Goal: Communication & Community: Answer question/provide support

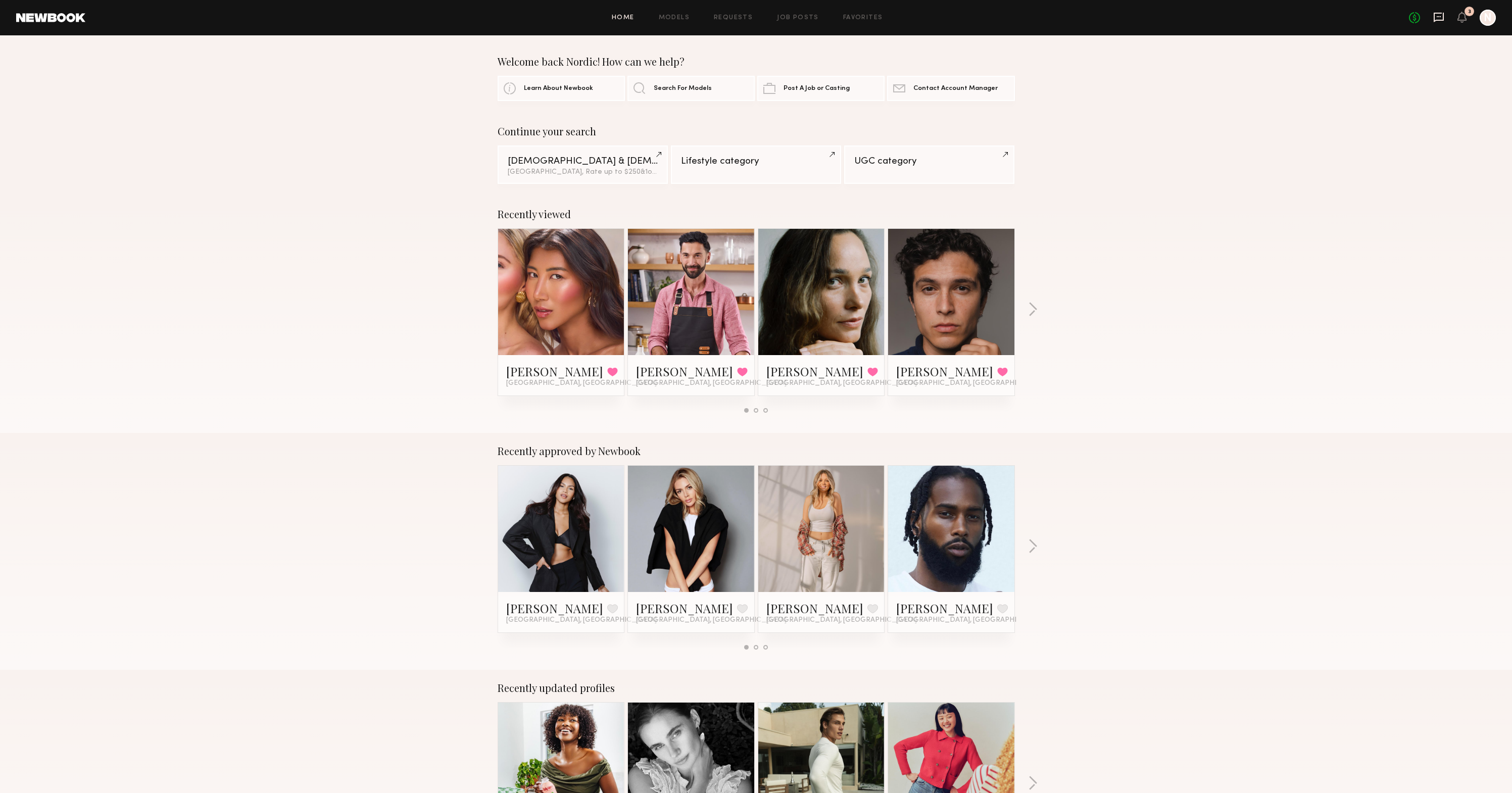
click at [1443, 19] on icon at bounding box center [1438, 17] width 10 height 9
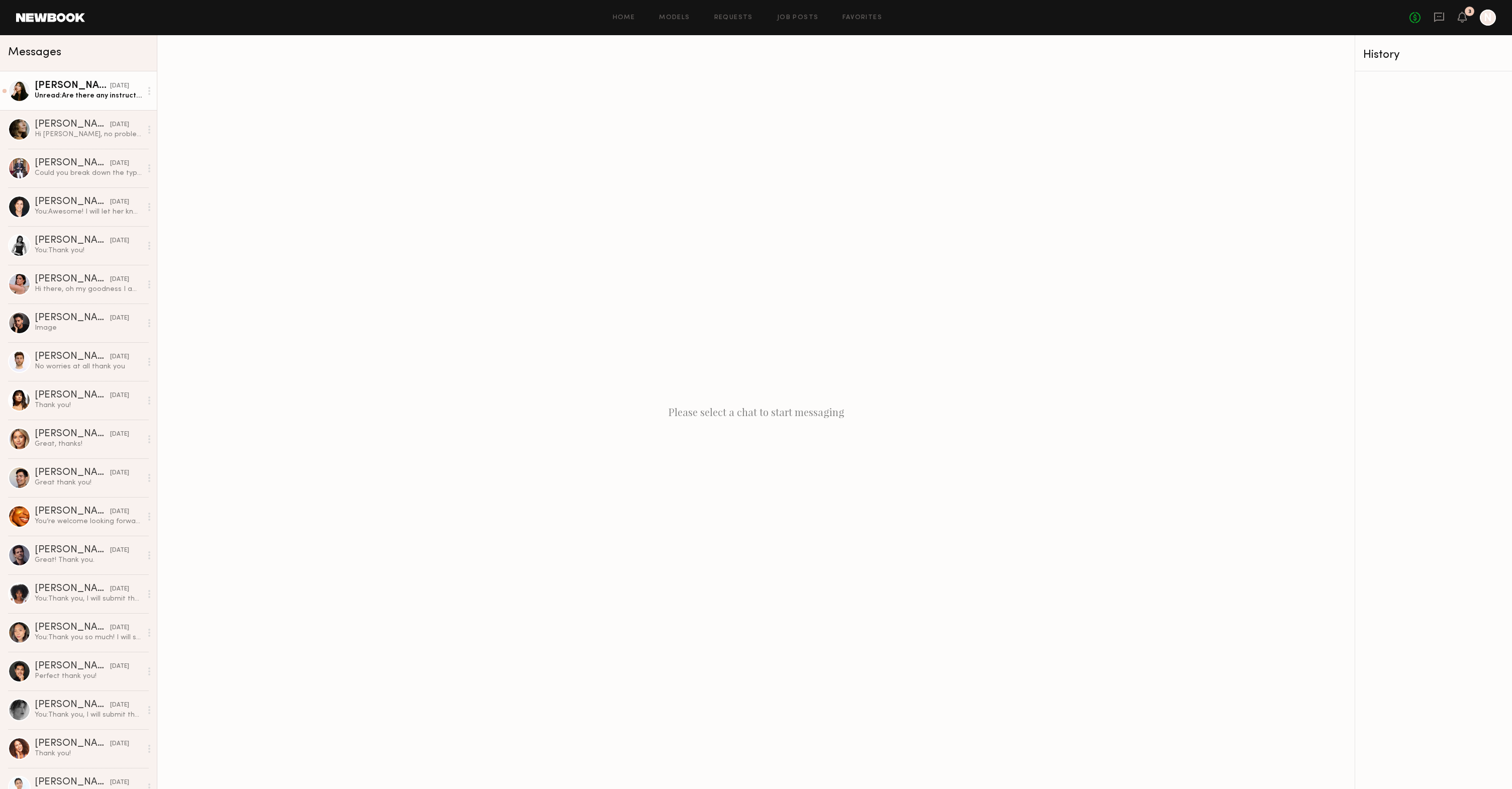
click at [79, 93] on div "Unread: Are there any instructions for nail/color?" at bounding box center [88, 96] width 107 height 9
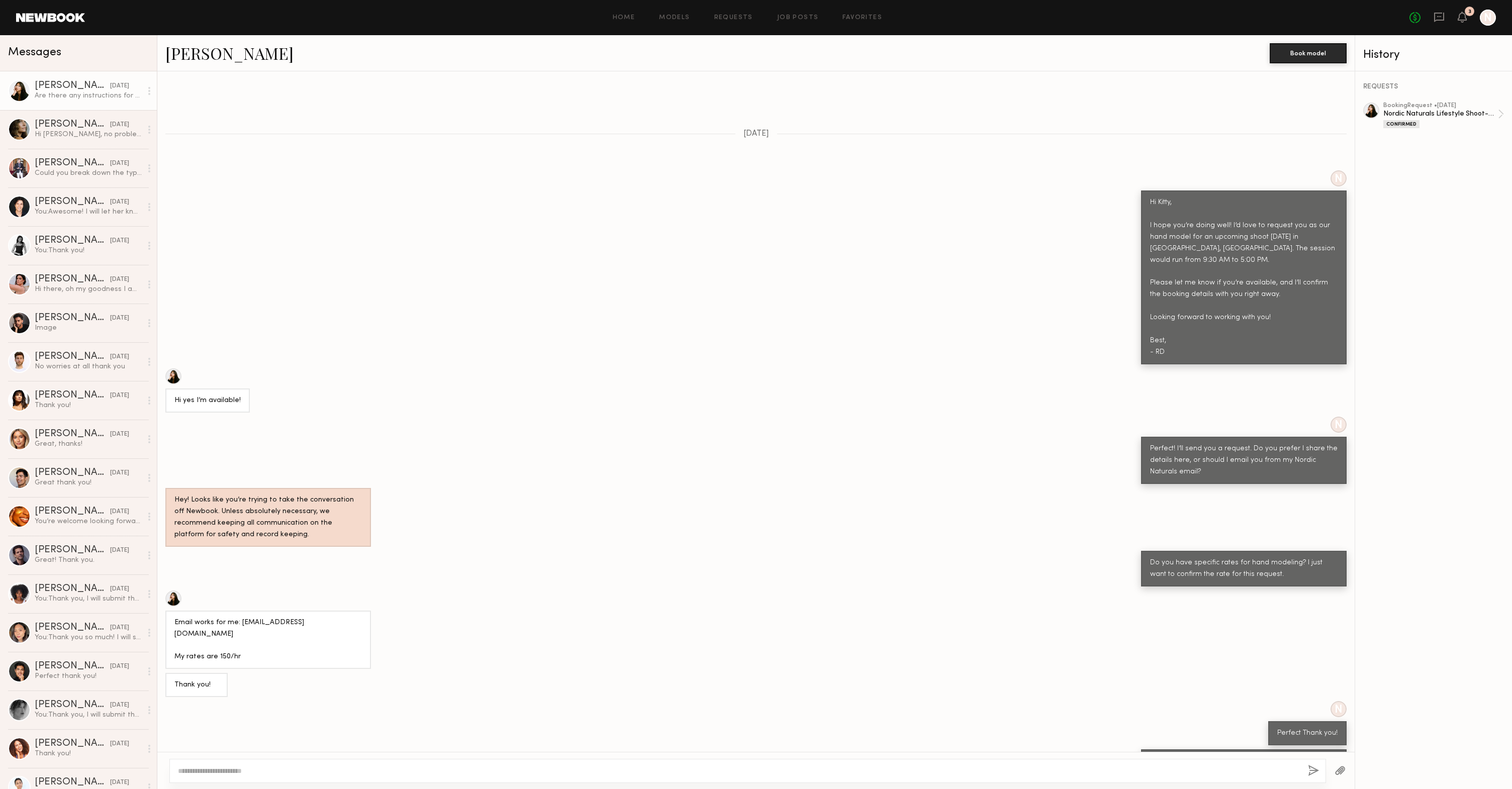
scroll to position [2366, 0]
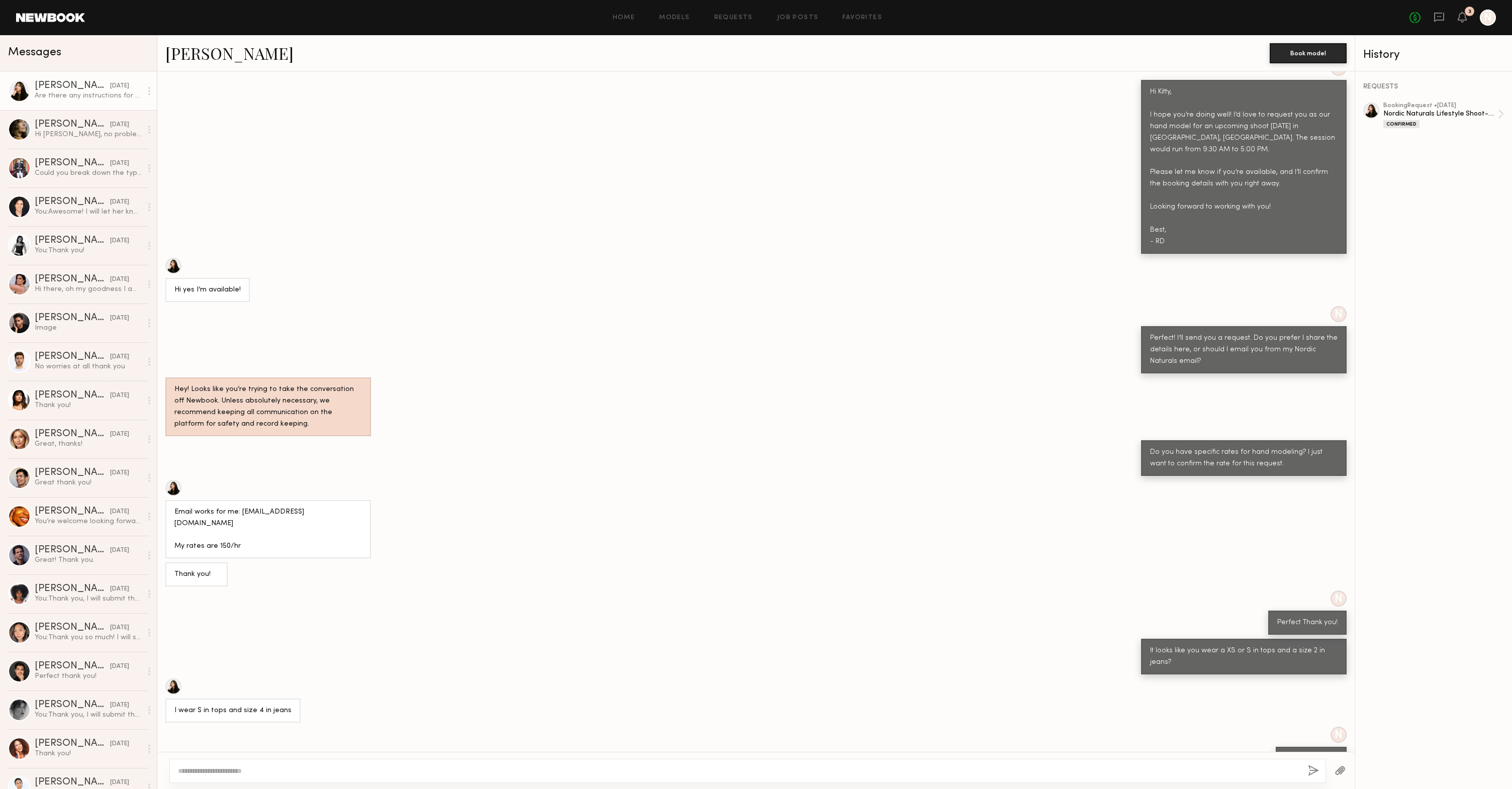
click at [587, 771] on textarea at bounding box center [738, 770] width 1122 height 10
click at [318, 771] on textarea "**********" at bounding box center [738, 770] width 1122 height 10
type textarea "**********"
click at [1317, 773] on button "button" at bounding box center [1313, 770] width 11 height 12
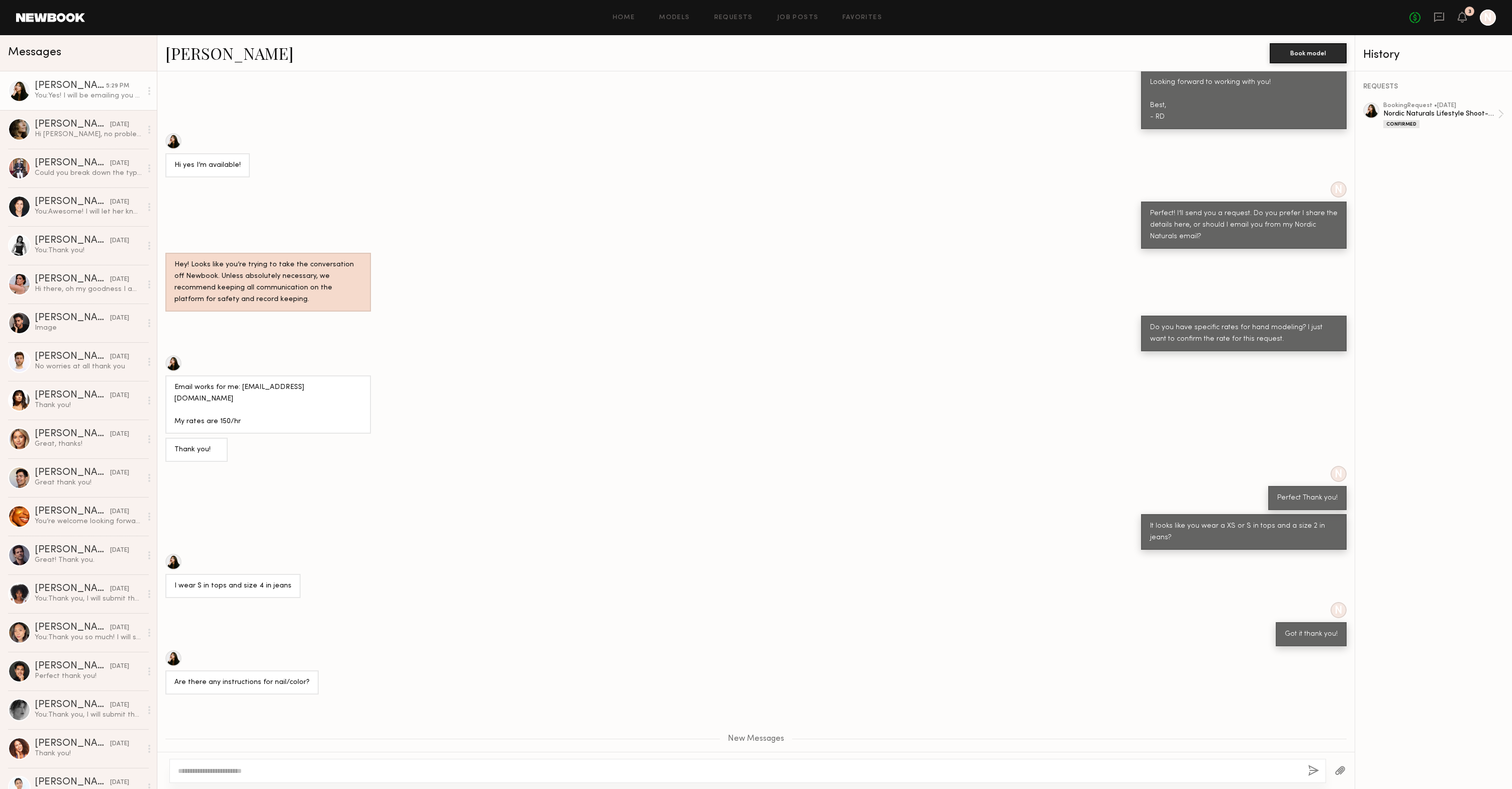
scroll to position [2539, 0]
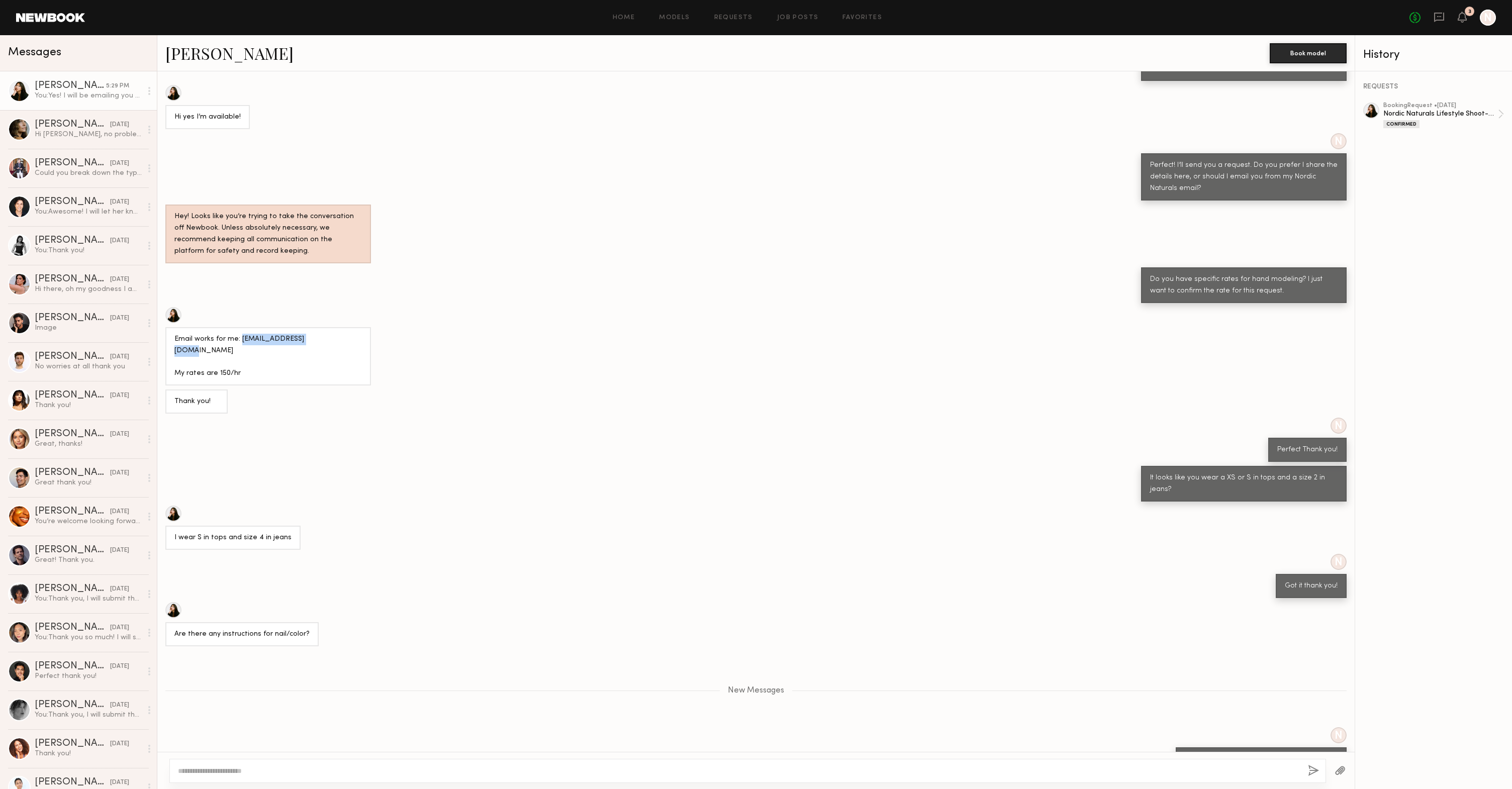
drag, startPoint x: 239, startPoint y: 306, endPoint x: 314, endPoint y: 310, distance: 75.1
click at [314, 327] on div "Email works for me: [EMAIL_ADDRESS][DOMAIN_NAME] My rates are 150/hr" at bounding box center [268, 357] width 205 height 59
copy div "[EMAIL_ADDRESS][DOMAIN_NAME]"
click at [1463, 18] on icon at bounding box center [1462, 16] width 8 height 7
